Goal: Navigation & Orientation: Find specific page/section

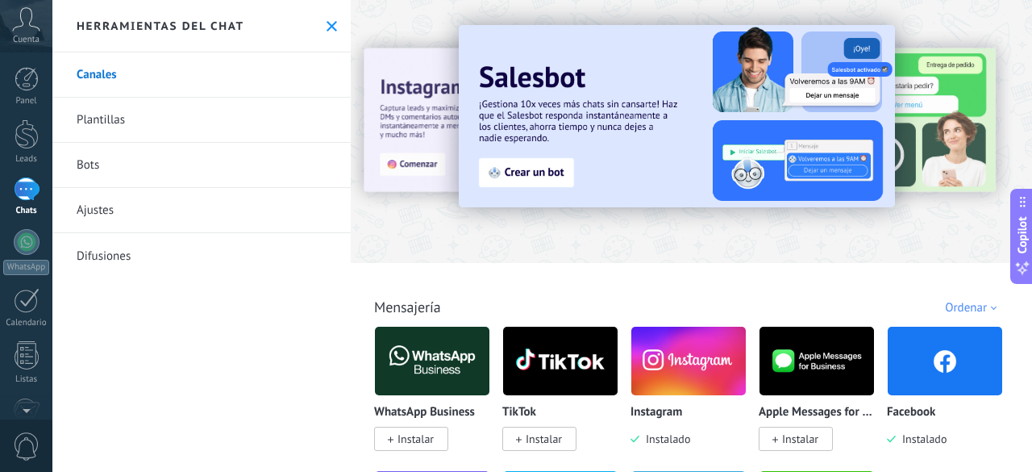
click at [30, 184] on div at bounding box center [27, 188] width 26 height 23
